Goal: Navigation & Orientation: Find specific page/section

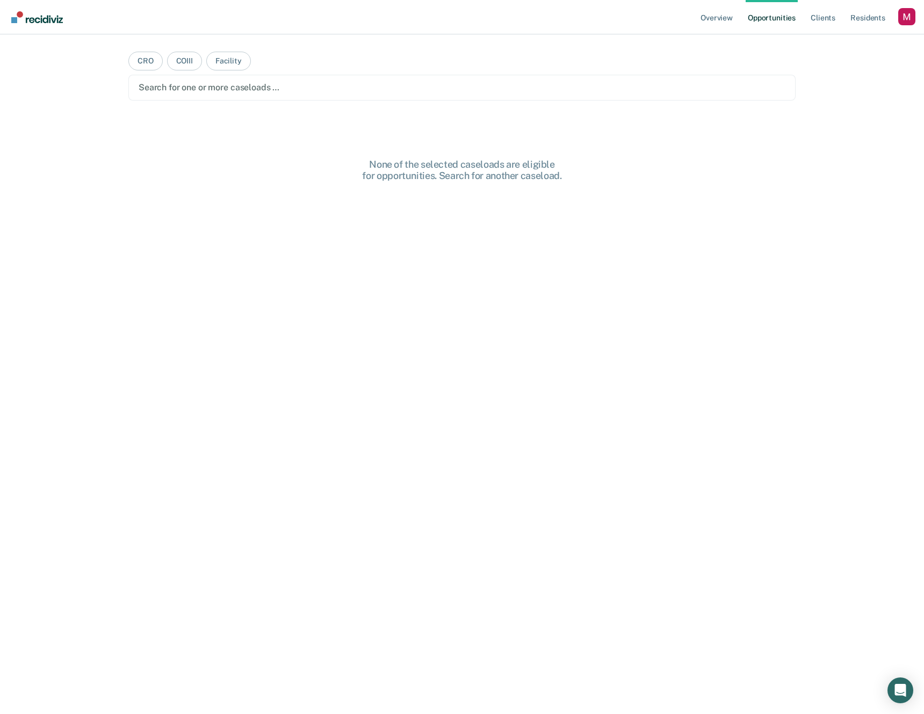
click at [567, 370] on div "None of the selected caseloads are eligible for opportunities. Search for anoth…" at bounding box center [461, 455] width 667 height 593
